Goal: Information Seeking & Learning: Find specific fact

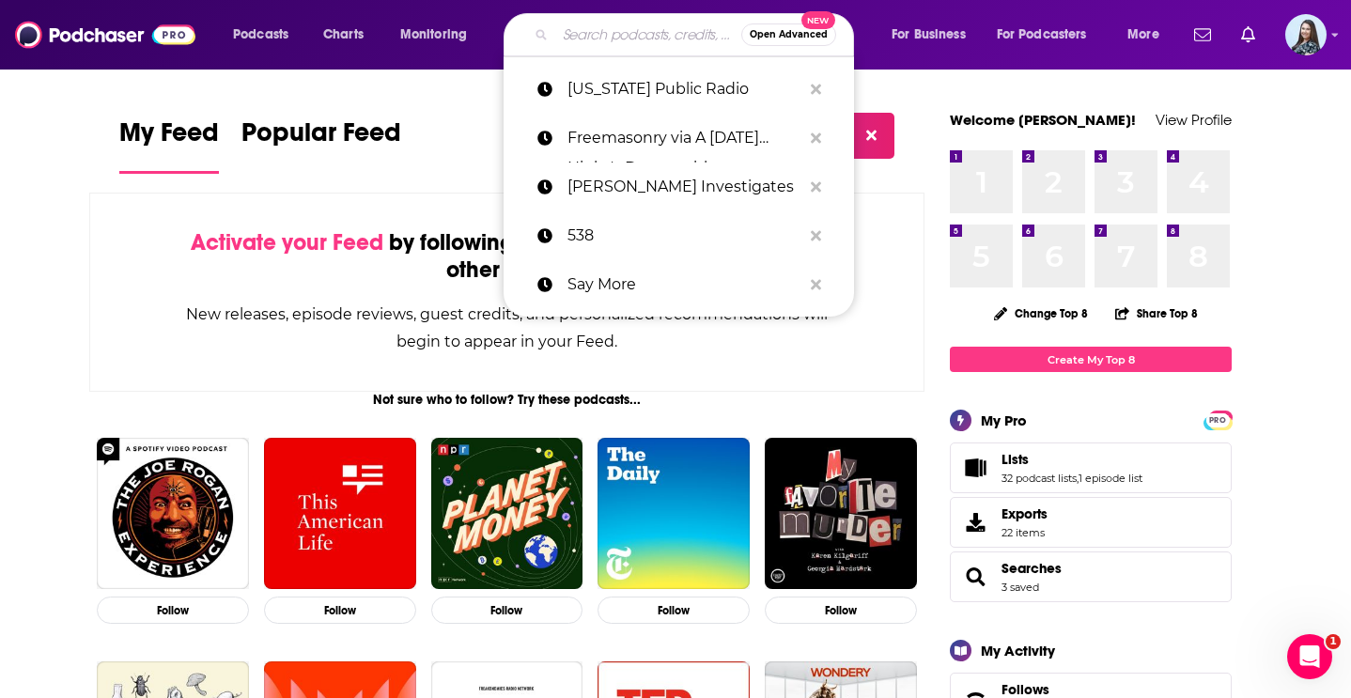
click at [605, 45] on input "Search podcasts, credits, & more..." at bounding box center [648, 35] width 186 height 30
paste input "Intel at the Edge"
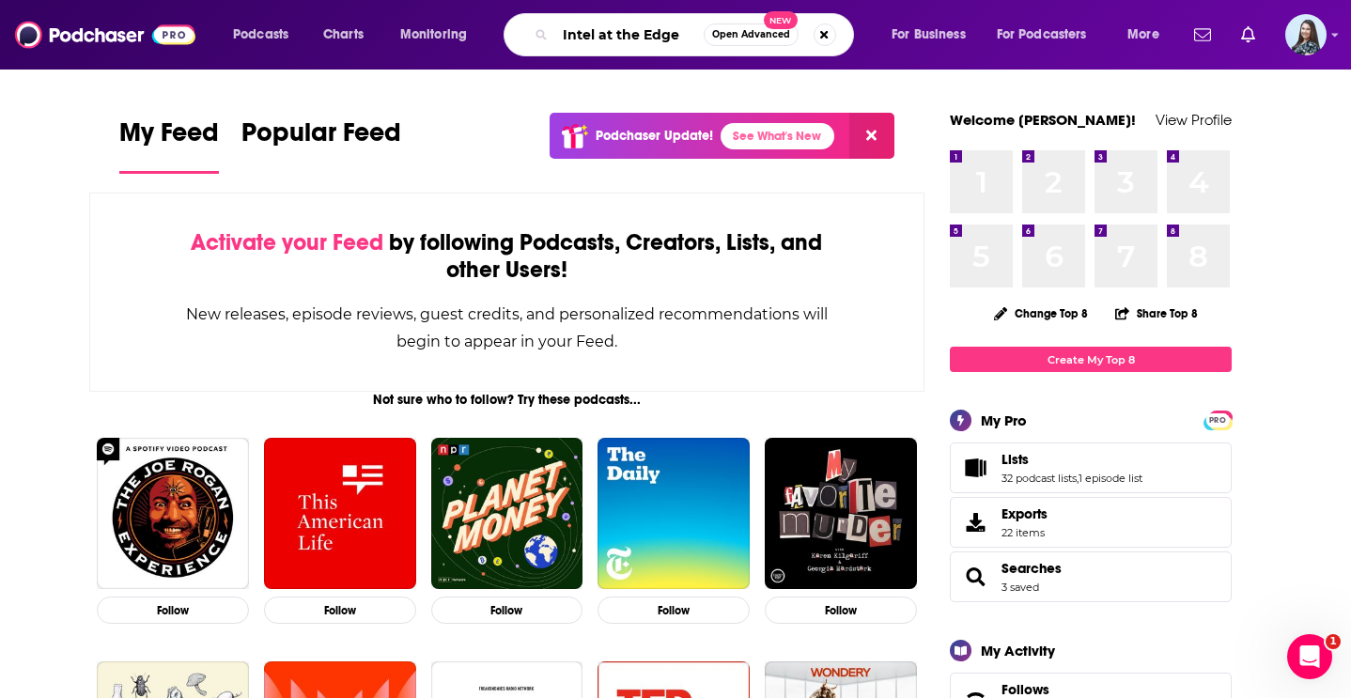
type input "Intel at the Edge"
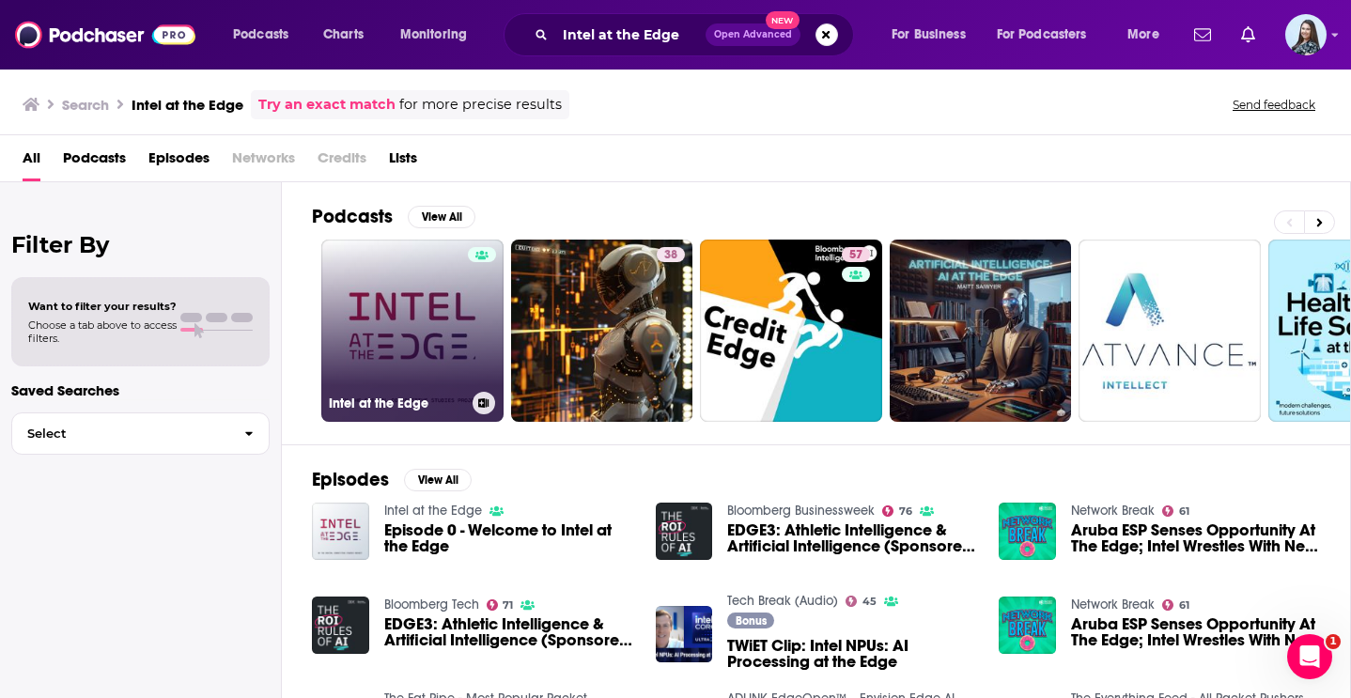
click at [460, 313] on link "Intel at the Edge" at bounding box center [412, 331] width 182 height 182
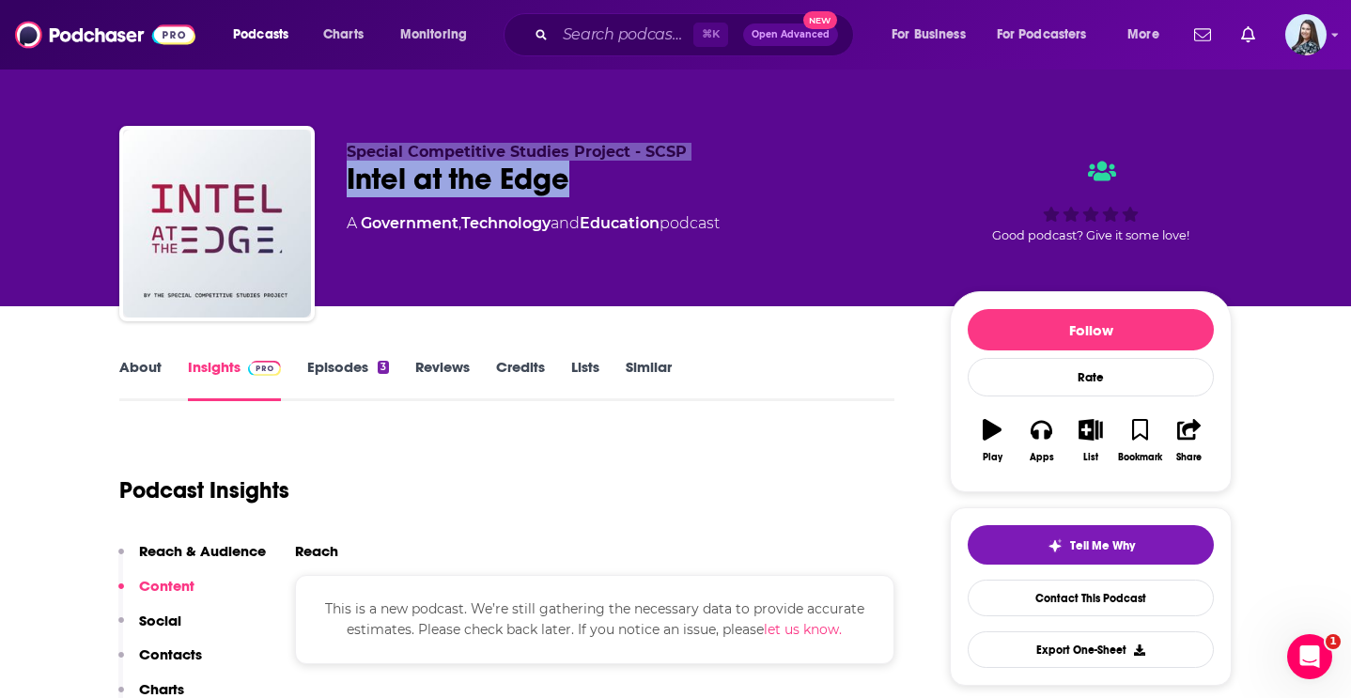
drag, startPoint x: 591, startPoint y: 181, endPoint x: 346, endPoint y: 150, distance: 247.2
click at [347, 150] on div "Special Competitive Studies Project - SCSP Intel at the Edge A Government , Tec…" at bounding box center [633, 218] width 573 height 150
copy div "Special Competitive Studies Project - SCSP Intel at the Edge"
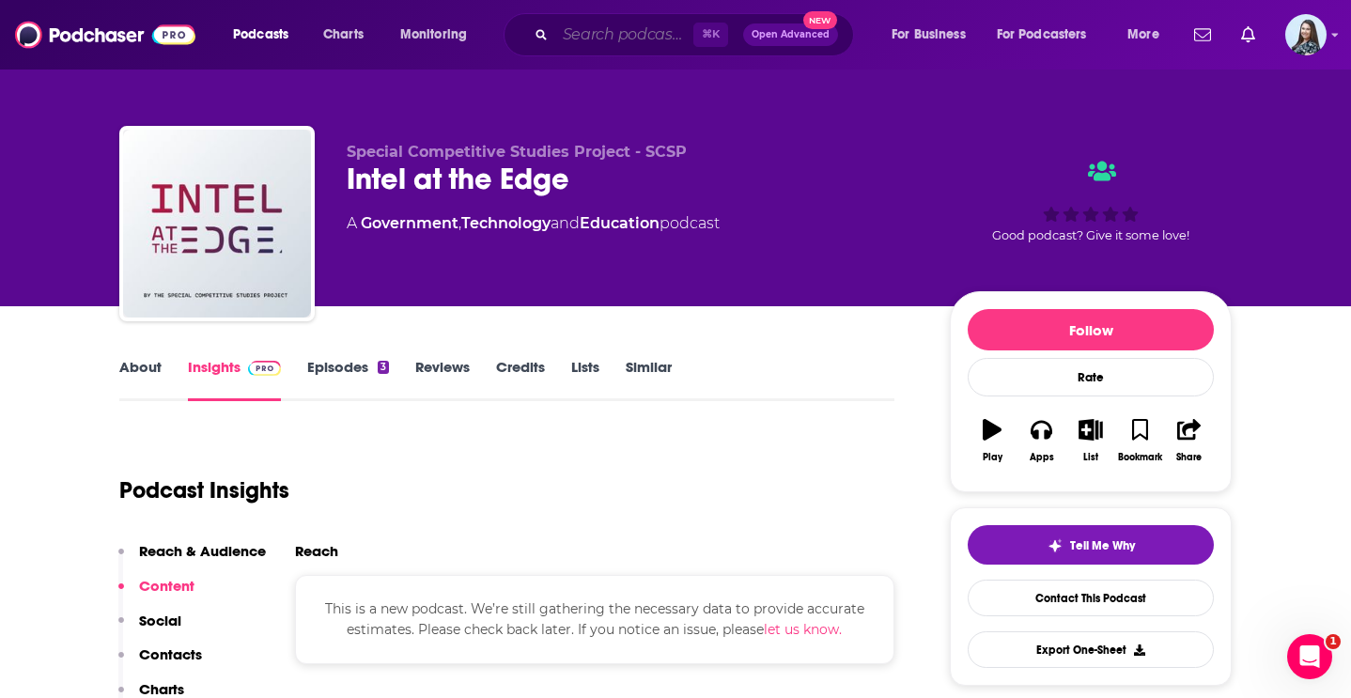
click at [582, 39] on input "Search podcasts, credits, & more..." at bounding box center [624, 35] width 138 height 30
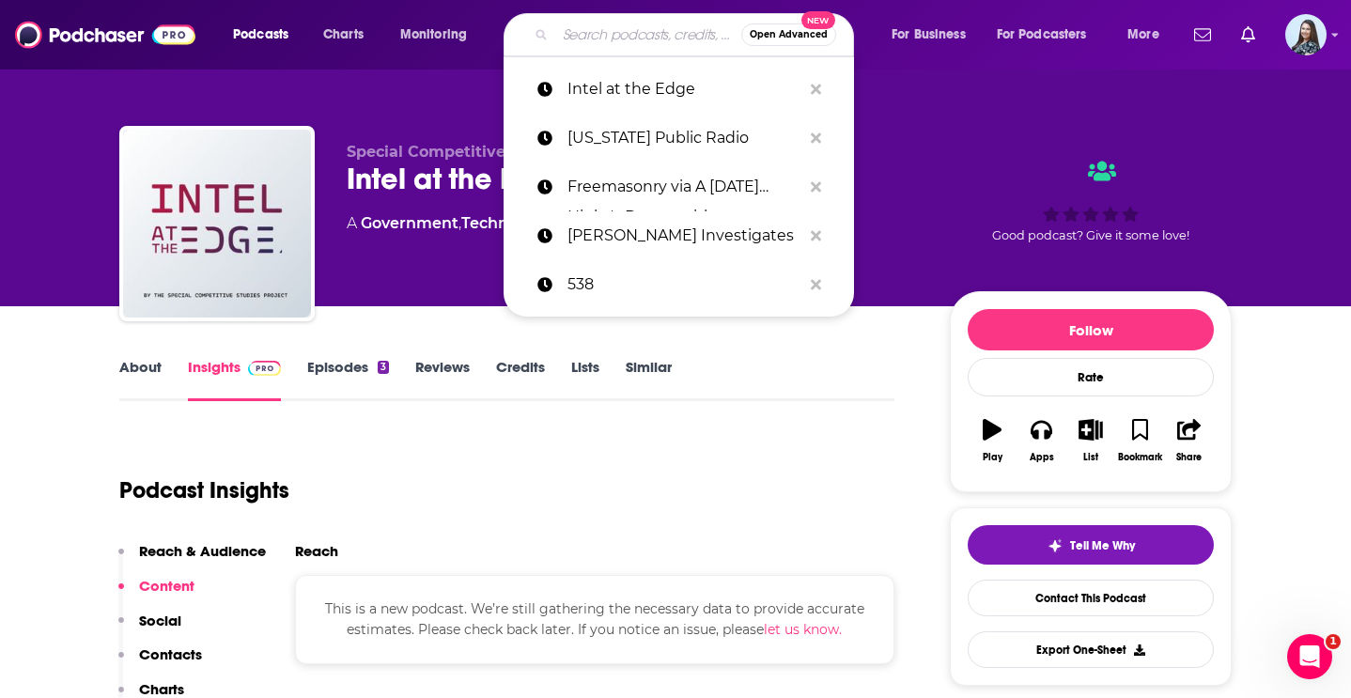
paste input "Interesting Times with [PERSON_NAME]"
type input "Interesting Times with [PERSON_NAME]"
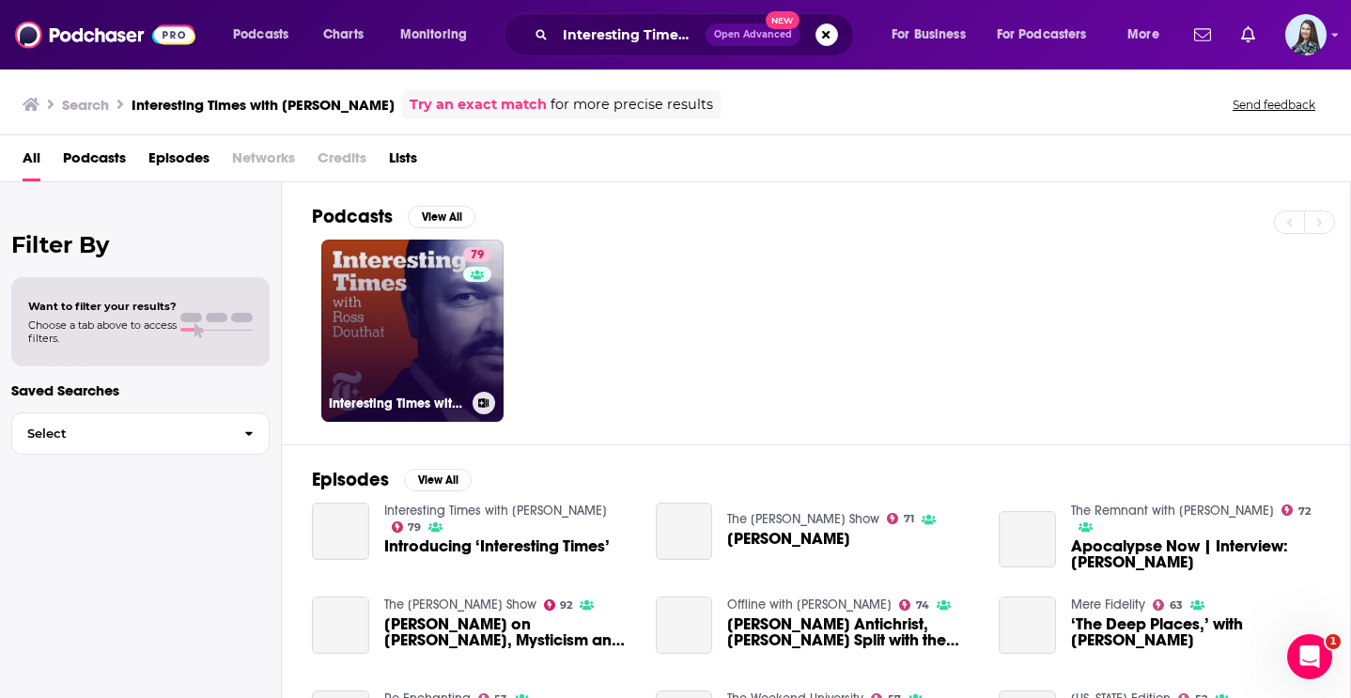
click at [457, 306] on link "79 Interesting Times with [PERSON_NAME]" at bounding box center [412, 331] width 182 height 182
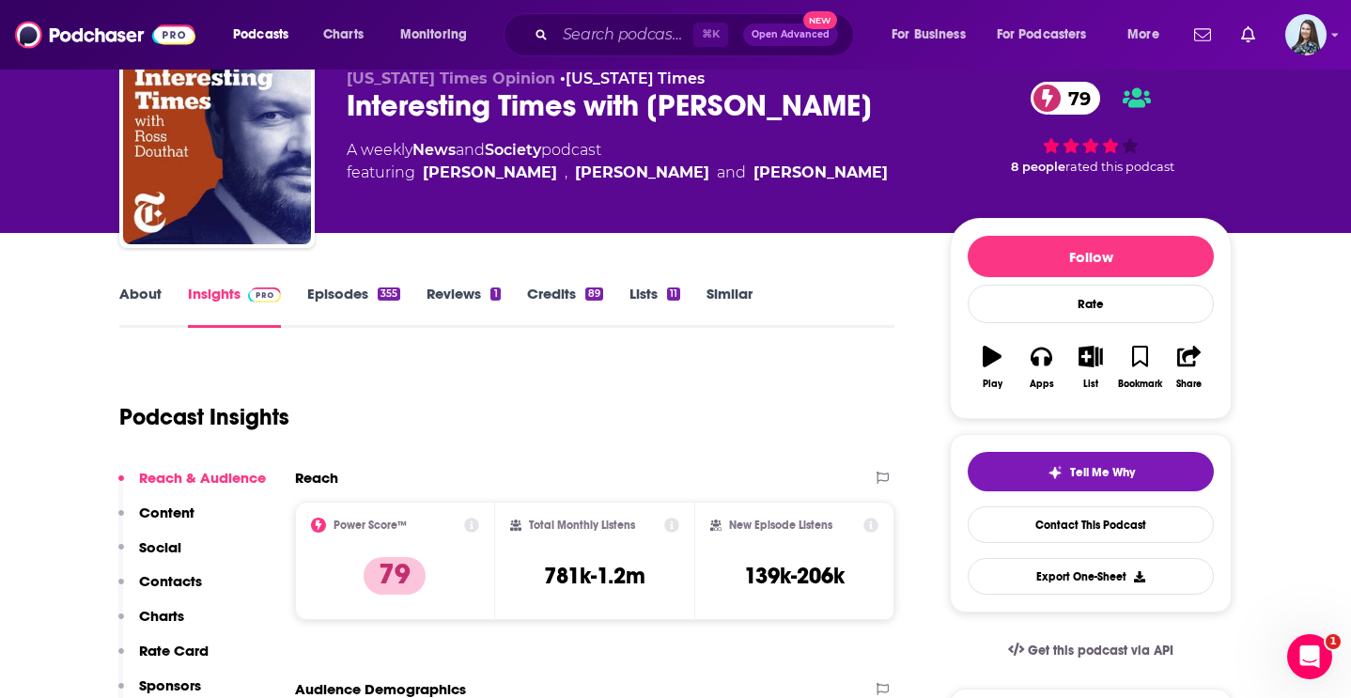
scroll to position [77, 0]
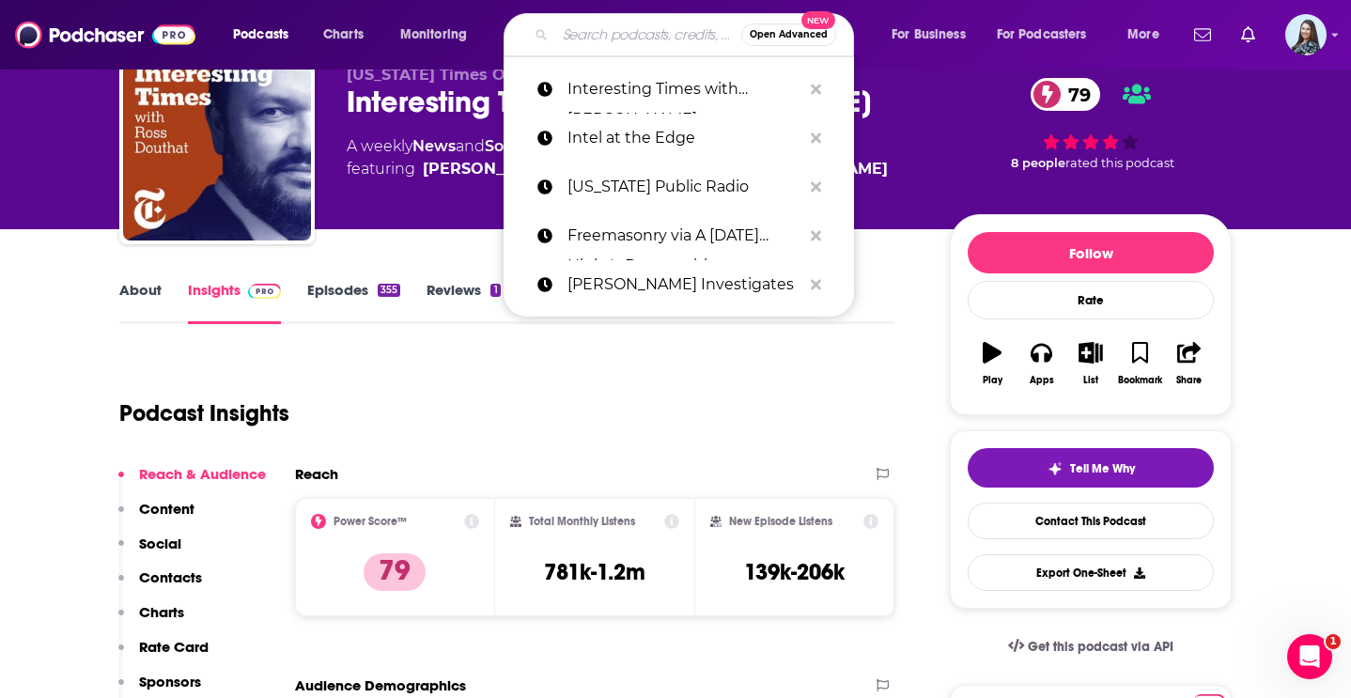
click at [653, 29] on input "Search podcasts, credits, & more..." at bounding box center [648, 35] width 186 height 30
paste input "NatSec Matters"
type input "NatSec Matters"
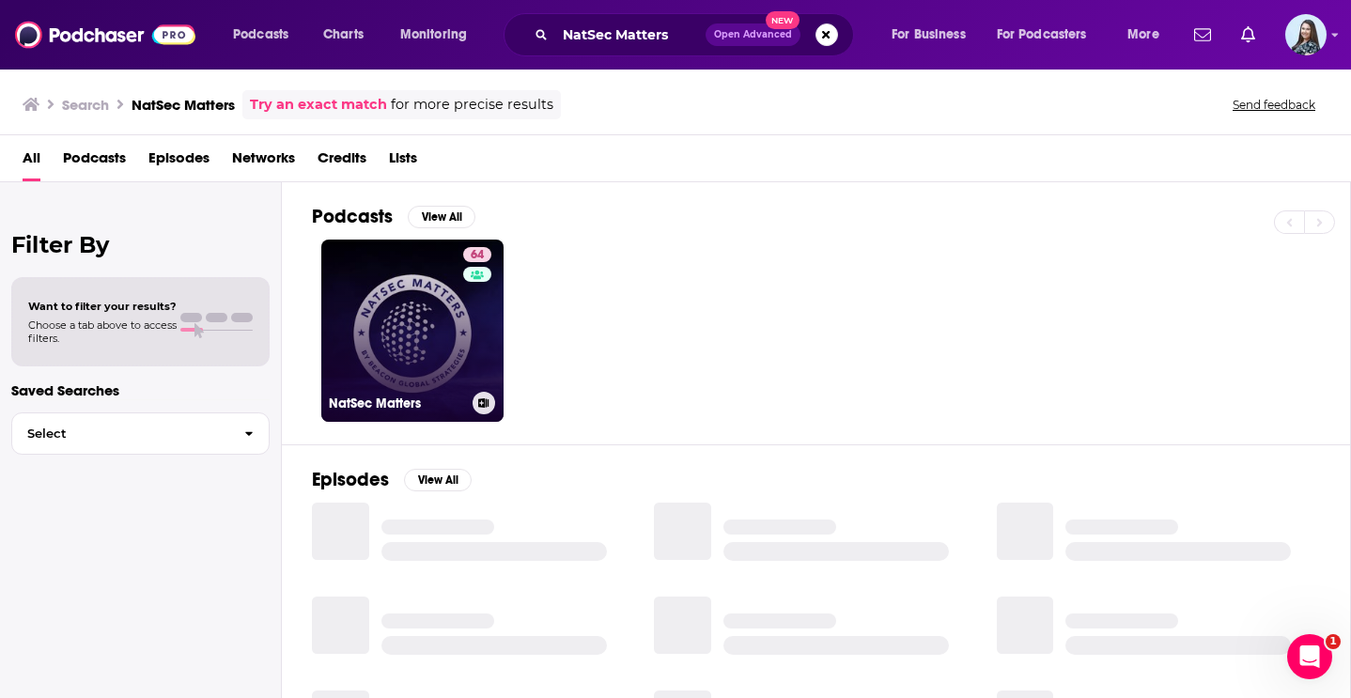
click at [438, 292] on link "64 NatSec Matters" at bounding box center [412, 331] width 182 height 182
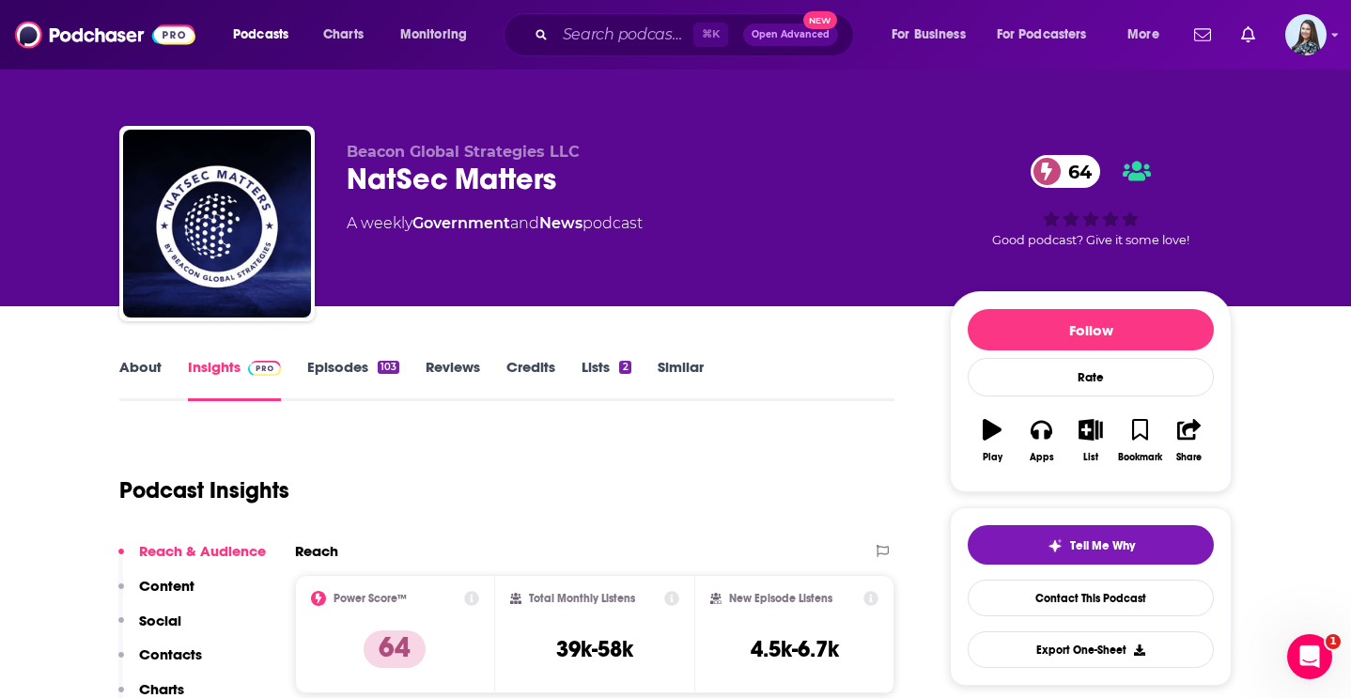
click at [159, 379] on link "About" at bounding box center [140, 379] width 42 height 43
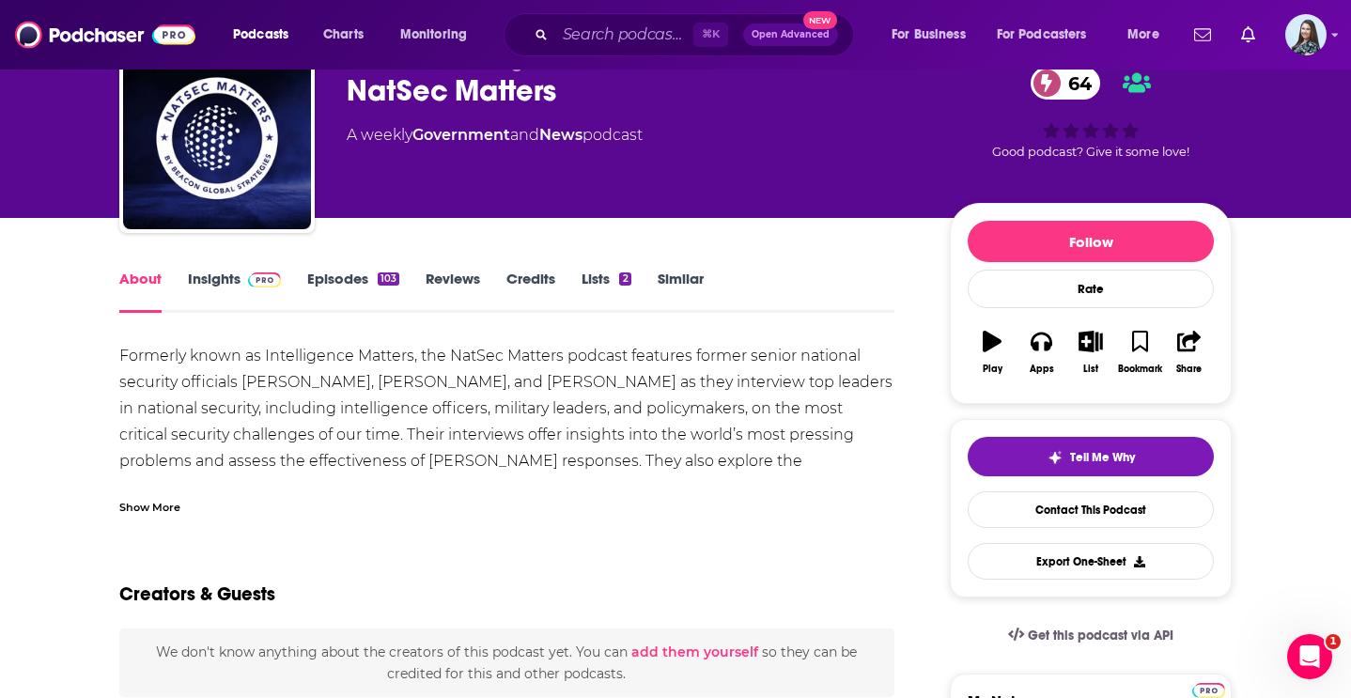
scroll to position [91, 0]
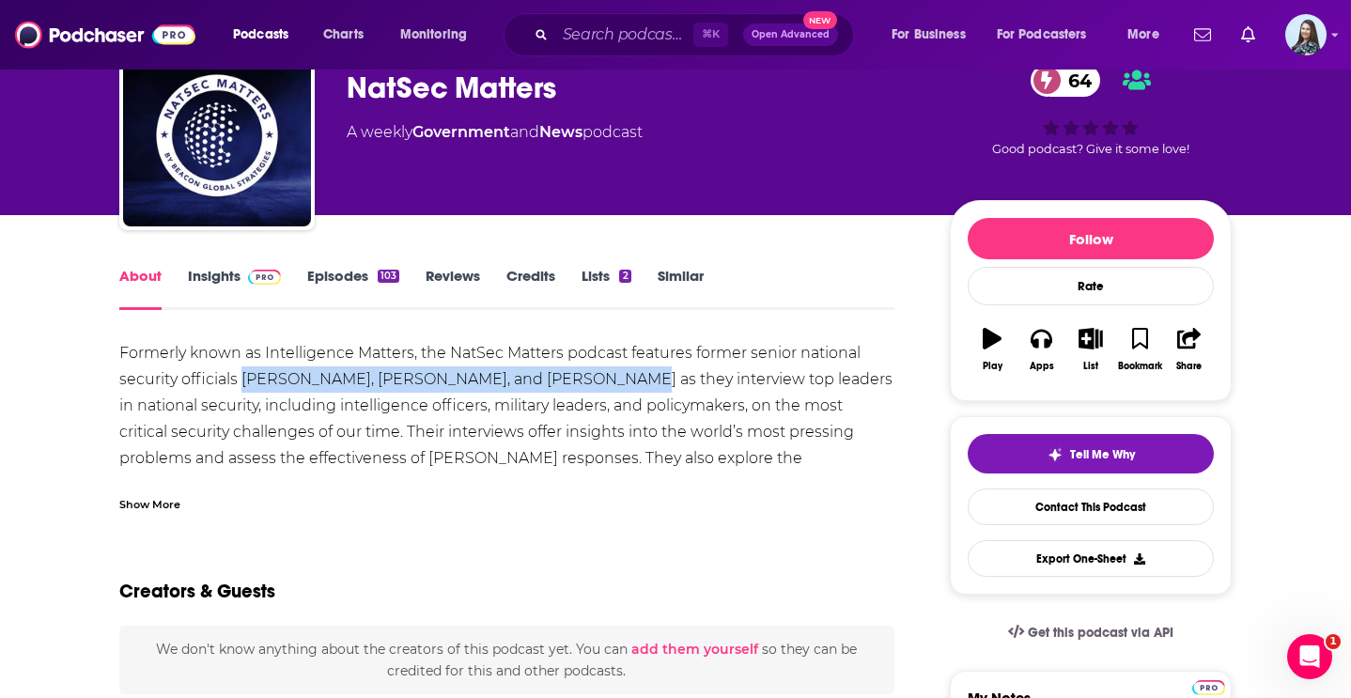
drag, startPoint x: 601, startPoint y: 383, endPoint x: 246, endPoint y: 380, distance: 355.1
click at [246, 380] on div "Formerly known as Intelligence Matters, the NatSec Matters podcast features for…" at bounding box center [506, 445] width 775 height 210
copy div "[PERSON_NAME], [PERSON_NAME], and [PERSON_NAME]"
